Goal: Information Seeking & Learning: Learn about a topic

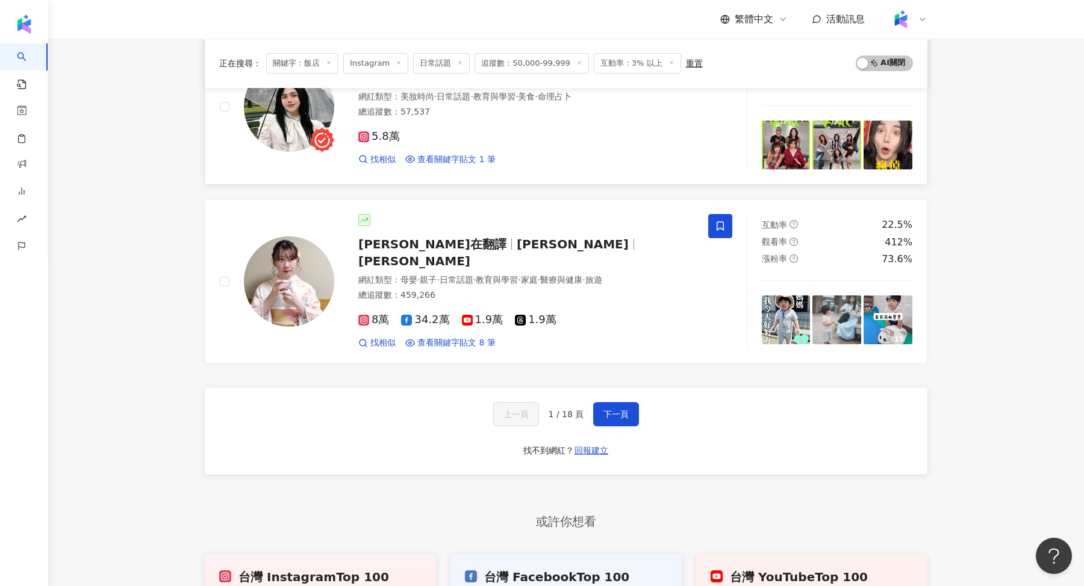
scroll to position [1885, 0]
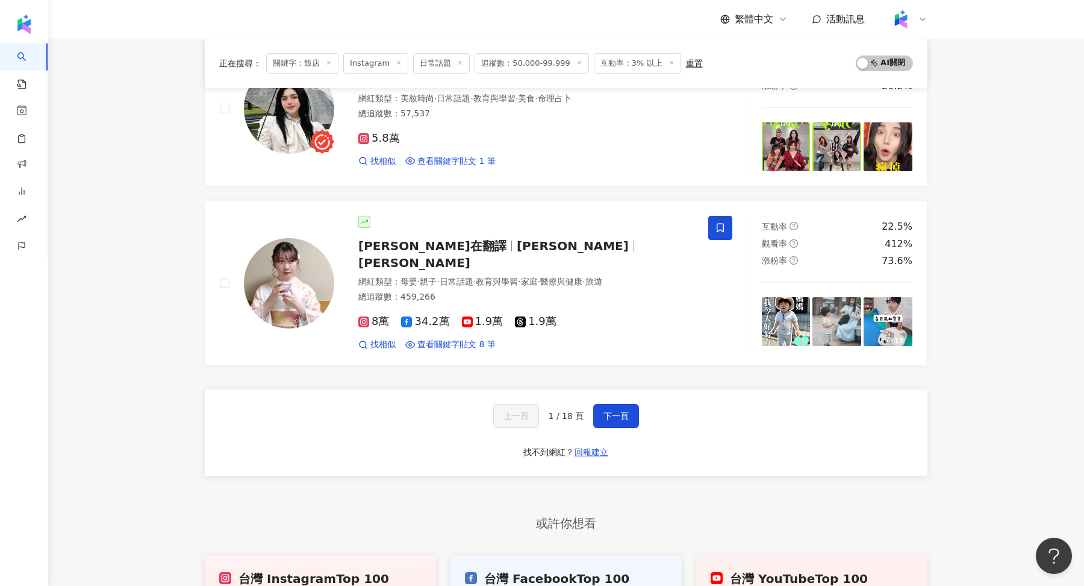
click at [612, 389] on div "上一頁 1 / 18 頁 下一頁 找不到網紅？ 回報建立" at bounding box center [566, 432] width 723 height 87
click at [613, 404] on button "下一頁" at bounding box center [616, 416] width 46 height 24
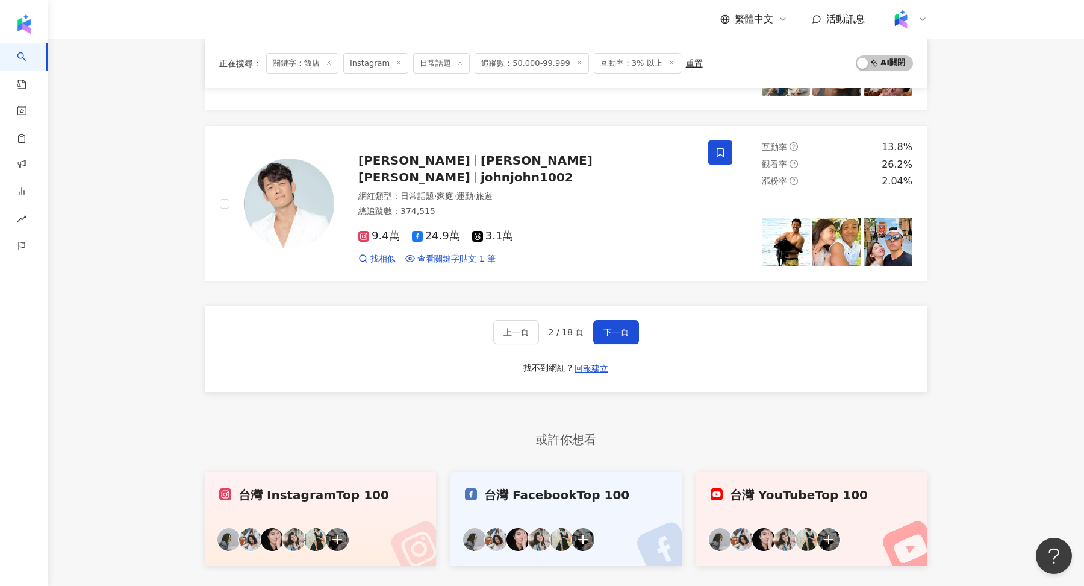
scroll to position [2065, 0]
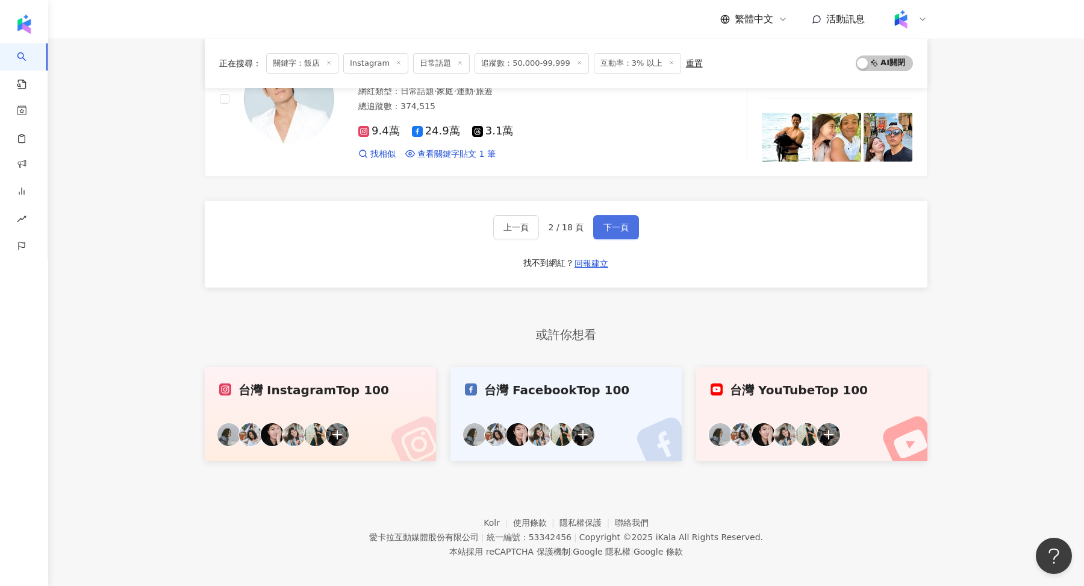
click at [609, 224] on button "下一頁" at bounding box center [616, 227] width 46 height 24
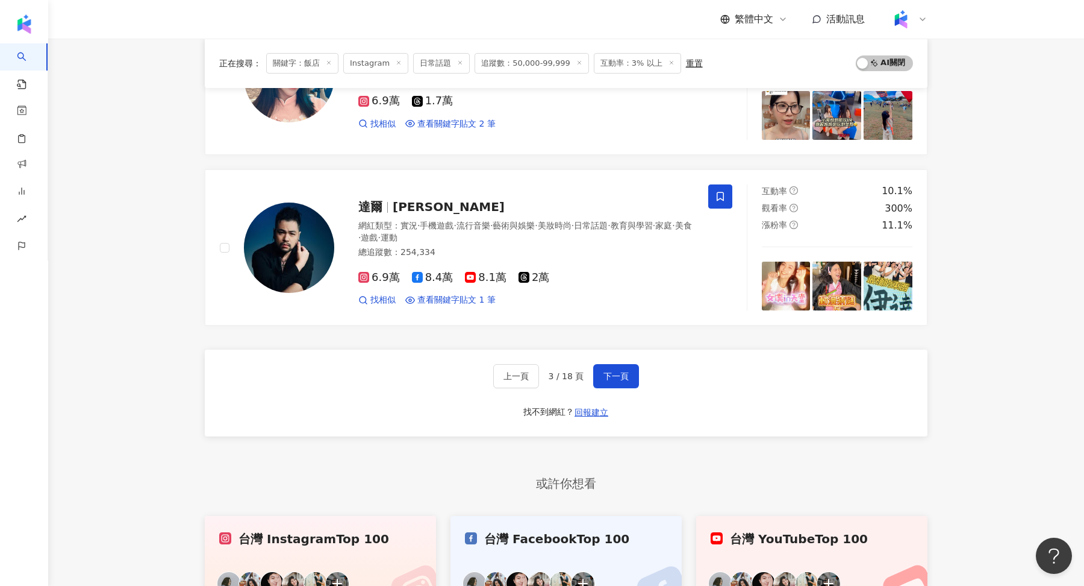
scroll to position [1913, 0]
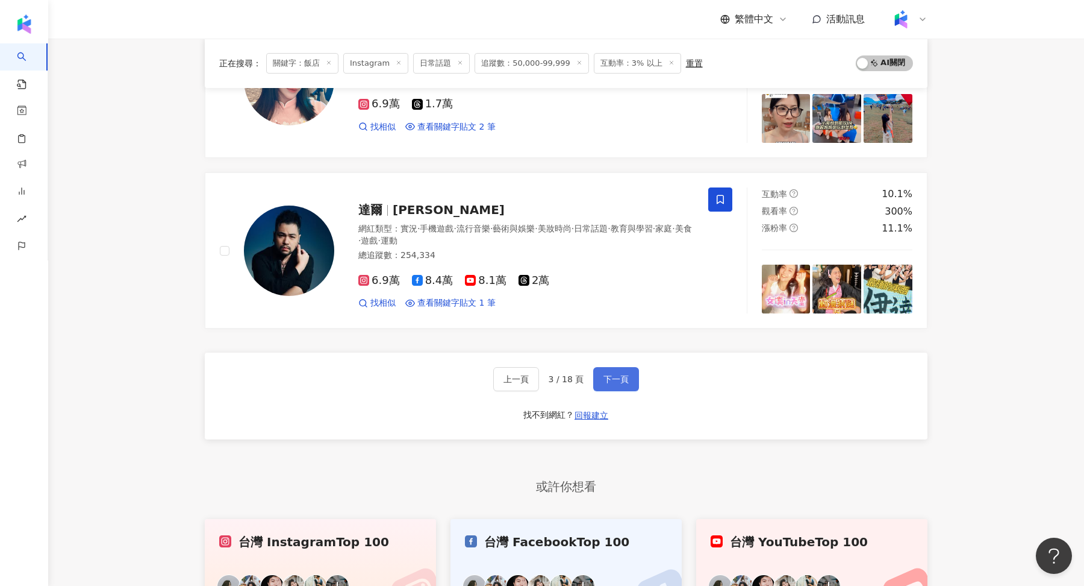
click at [618, 374] on span "下一頁" at bounding box center [616, 379] width 25 height 10
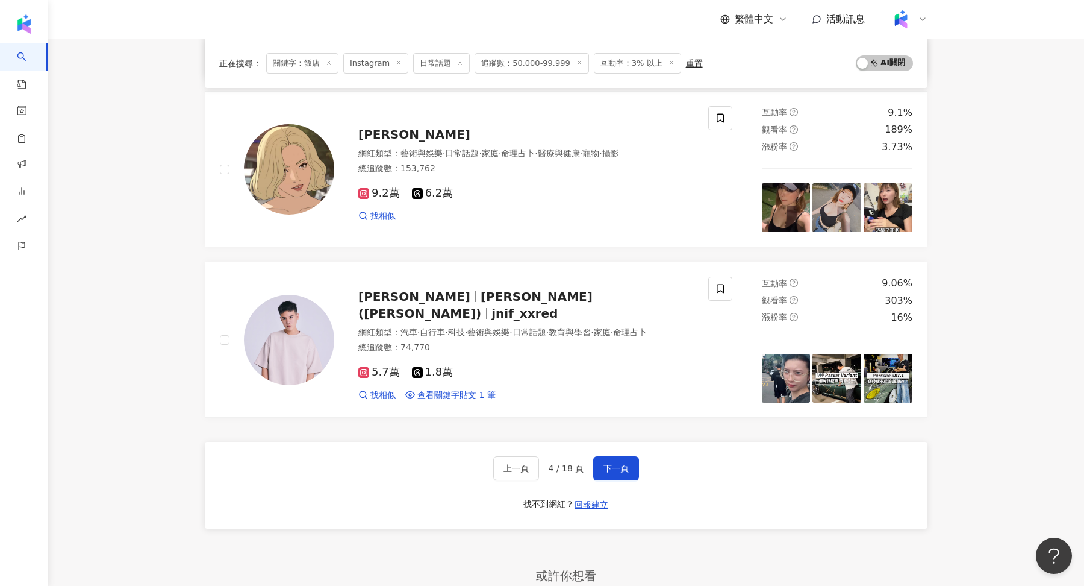
scroll to position [1835, 0]
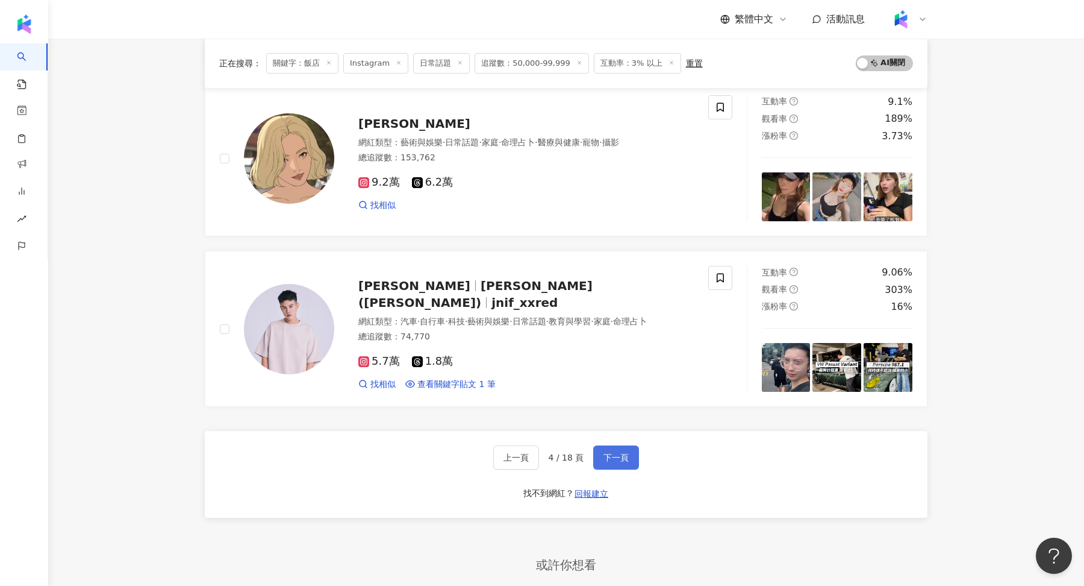
click at [617, 452] on span "下一頁" at bounding box center [616, 457] width 25 height 10
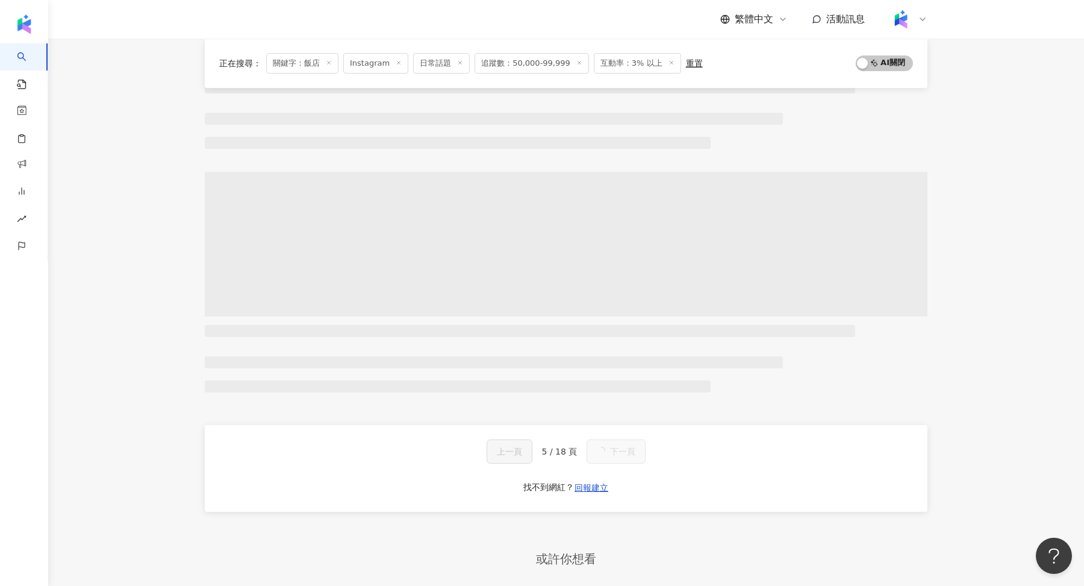
scroll to position [1838, 0]
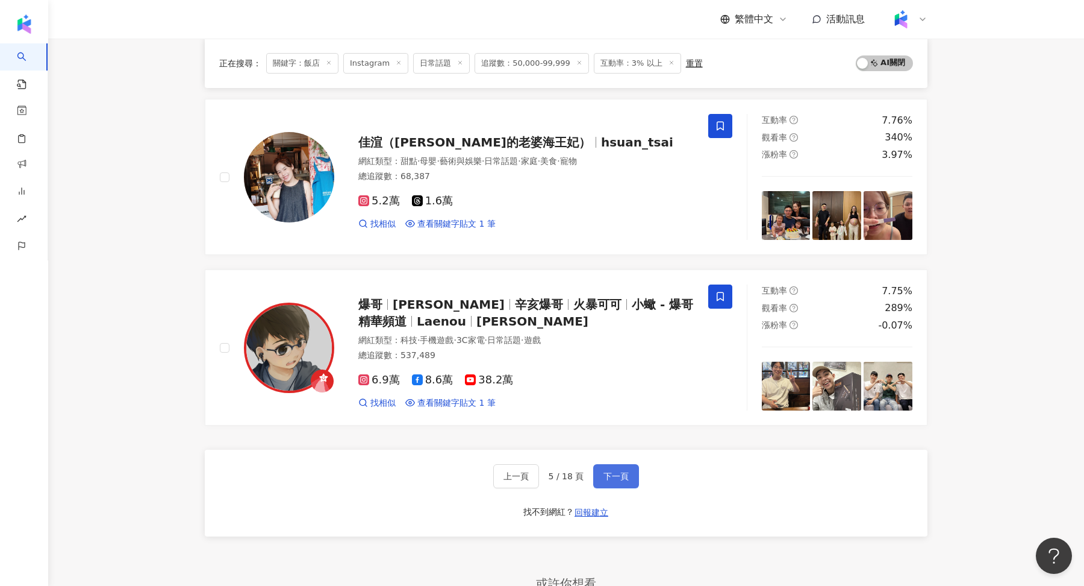
click at [631, 464] on button "下一頁" at bounding box center [616, 476] width 46 height 24
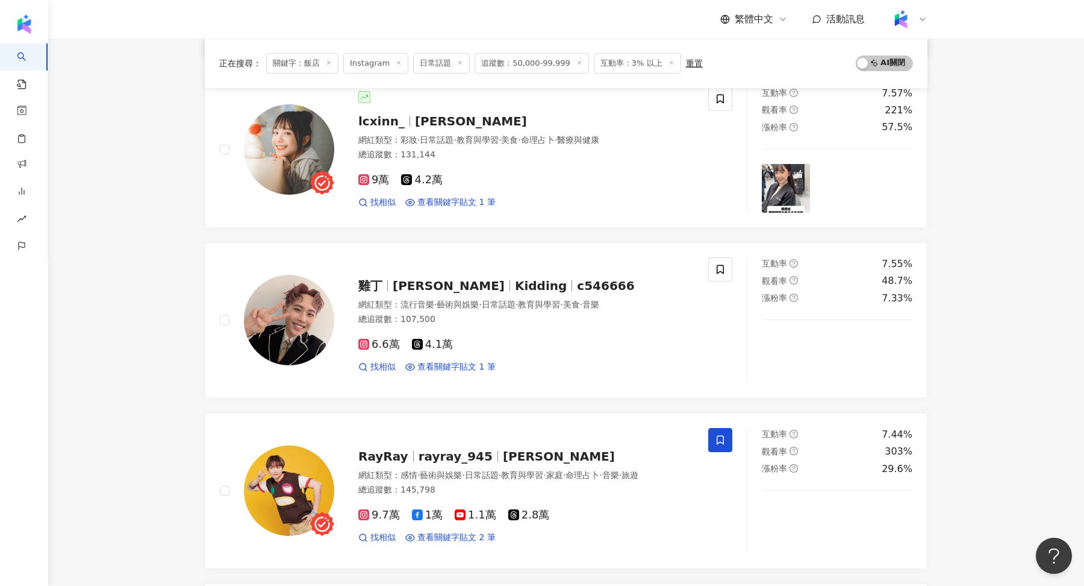
scroll to position [305, 0]
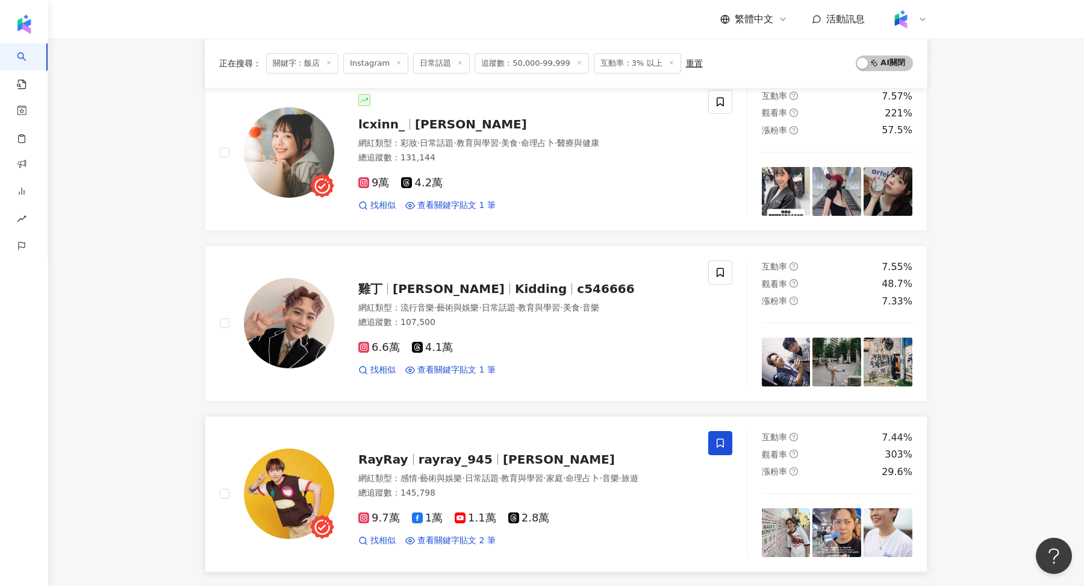
click at [281, 501] on img at bounding box center [289, 493] width 90 height 90
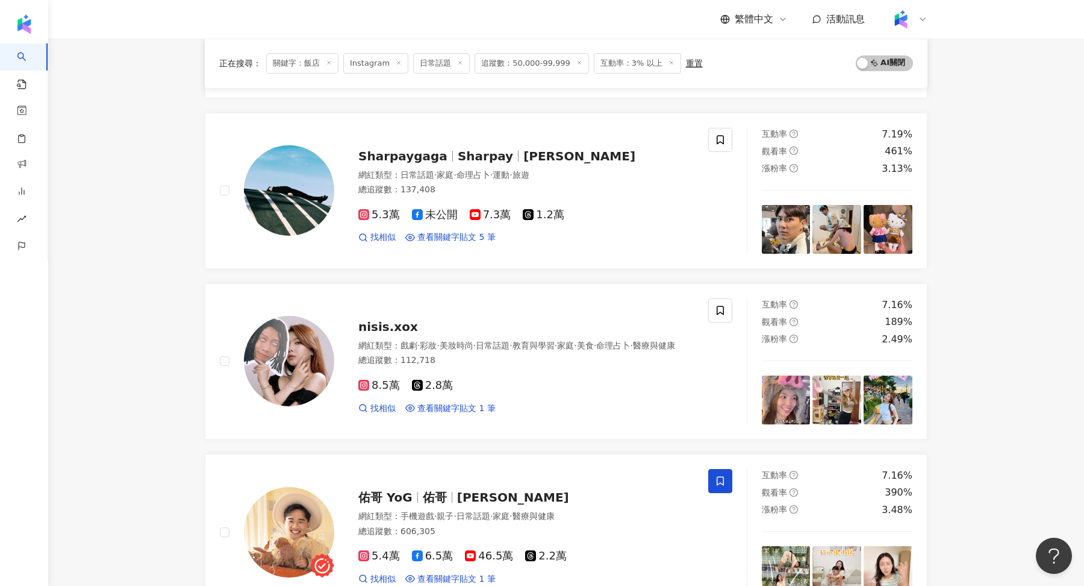
scroll to position [1292, 0]
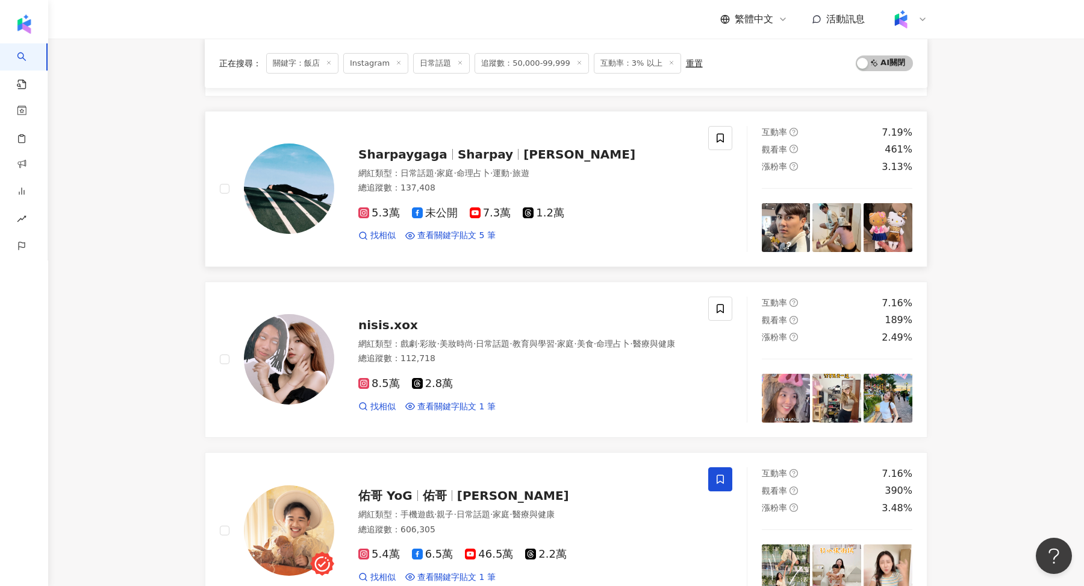
click at [273, 163] on img at bounding box center [289, 188] width 90 height 90
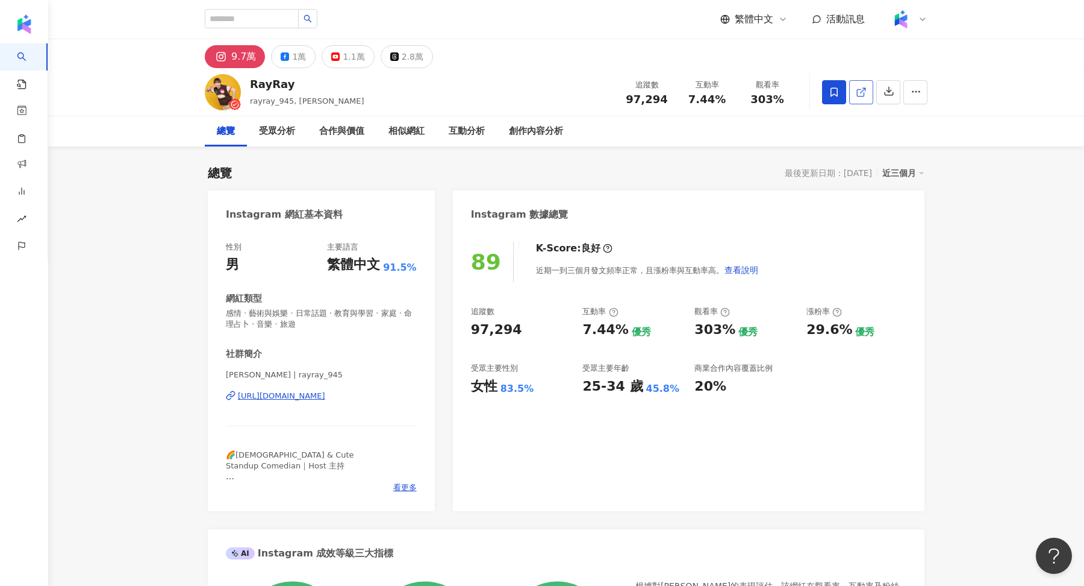
click at [862, 89] on icon at bounding box center [861, 92] width 11 height 11
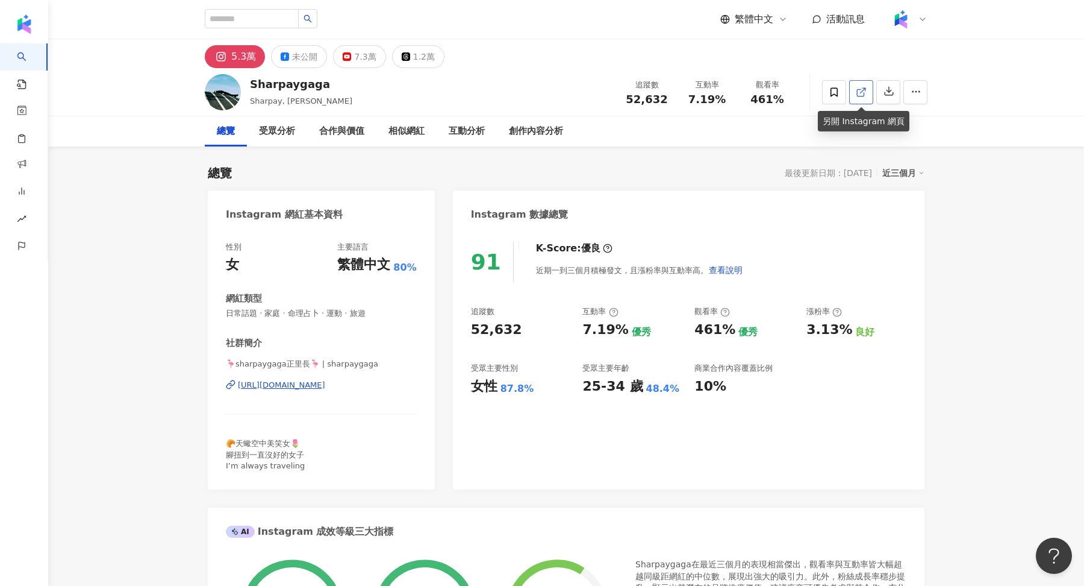
click at [860, 99] on link at bounding box center [862, 92] width 24 height 24
click at [893, 89] on icon "button" at bounding box center [889, 91] width 11 height 11
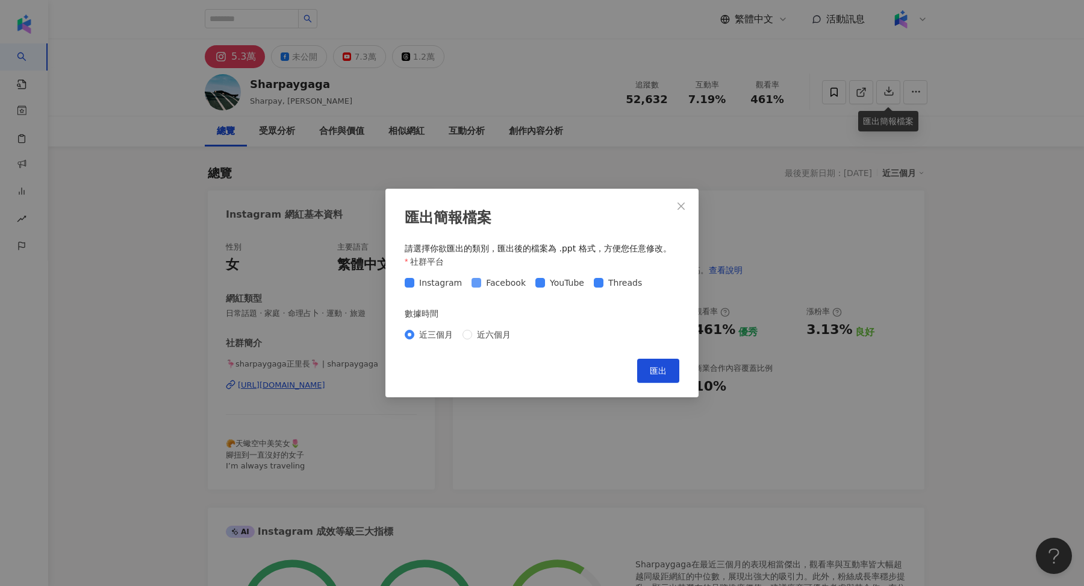
click at [502, 281] on span "Facebook" at bounding box center [505, 282] width 49 height 13
click at [559, 290] on div "Instagram Facebook YouTube Threads" at bounding box center [542, 282] width 275 height 19
click at [556, 286] on span "YouTube" at bounding box center [567, 282] width 44 height 13
click at [621, 284] on span "Threads" at bounding box center [625, 282] width 43 height 13
click at [663, 366] on span "匯出" at bounding box center [658, 371] width 17 height 10
